Goal: Find specific page/section: Find specific page/section

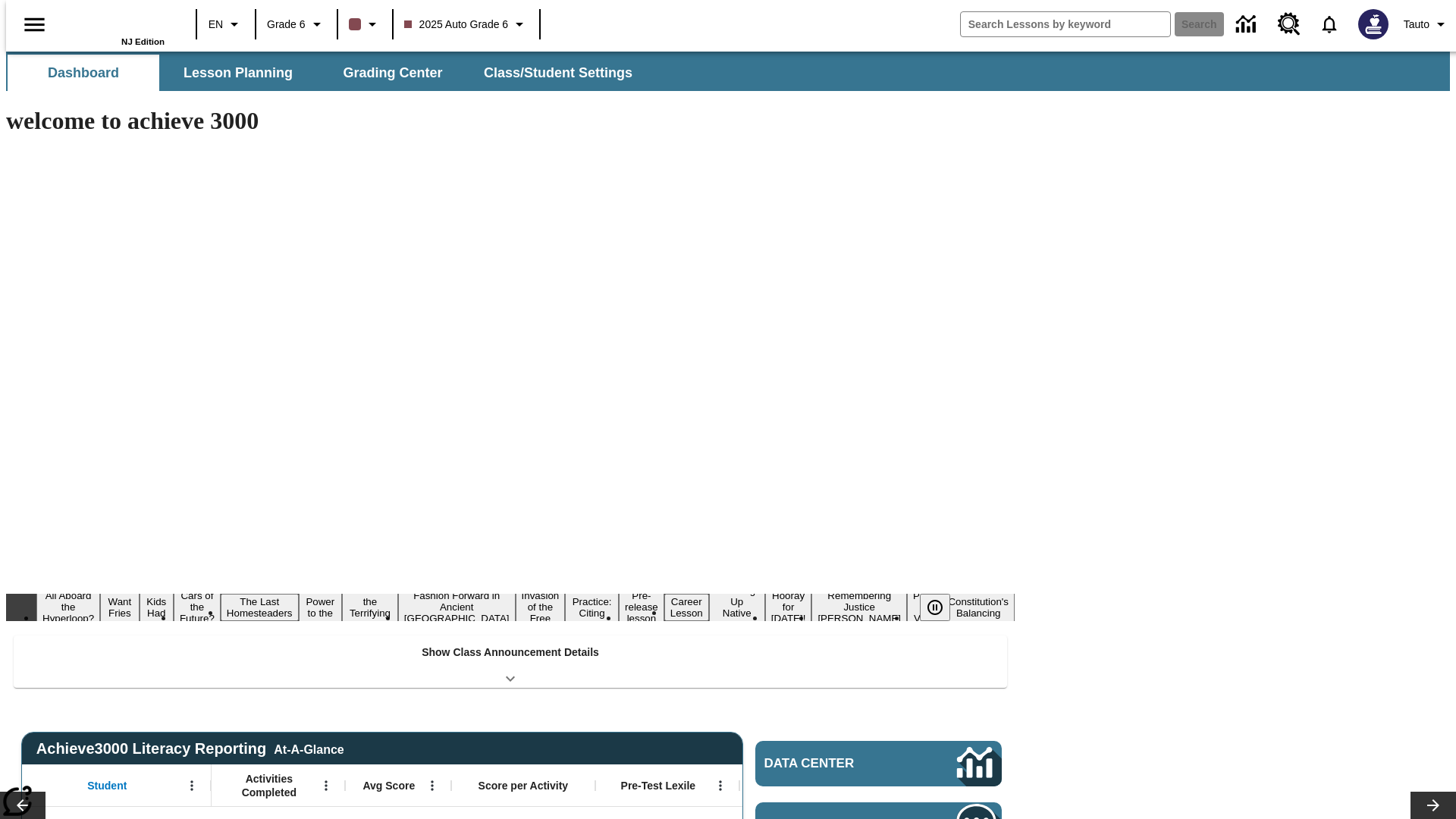
type input "-1"
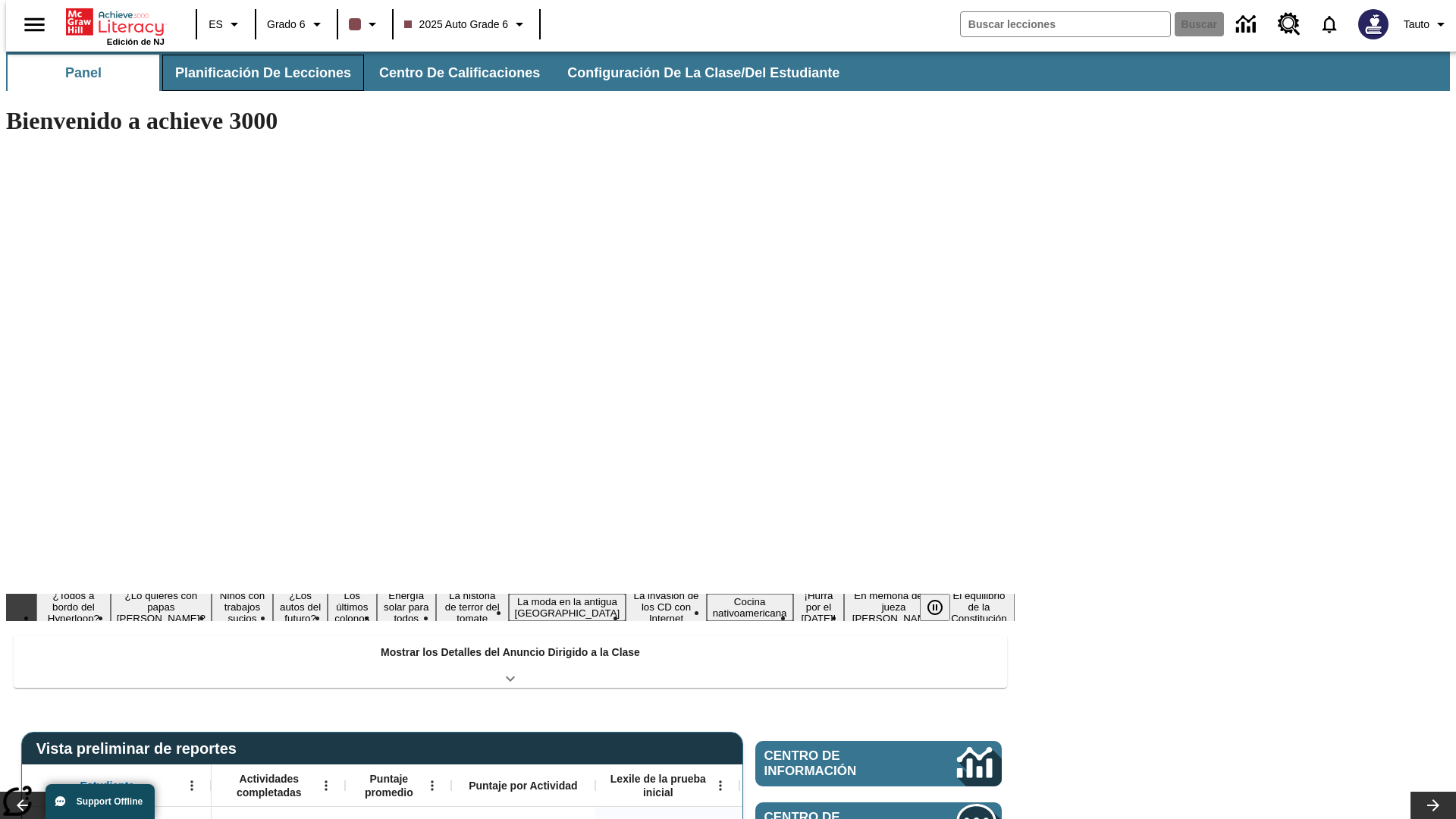
click at [254, 73] on span "Planificación de lecciones" at bounding box center [263, 74] width 176 height 18
